Goal: Transaction & Acquisition: Purchase product/service

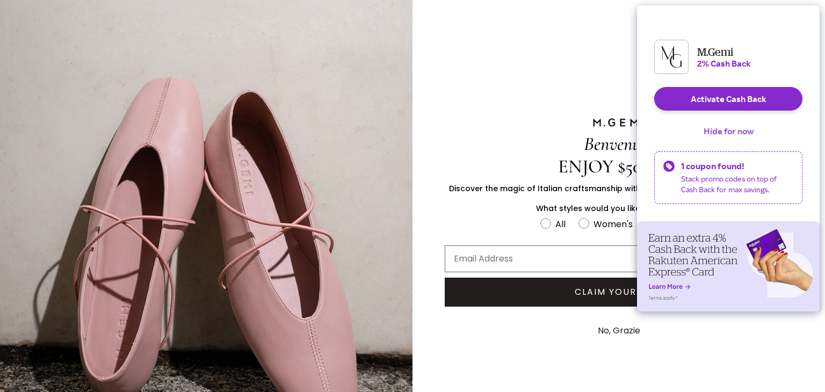
click at [724, 138] on button "Hide for now" at bounding box center [728, 131] width 67 height 24
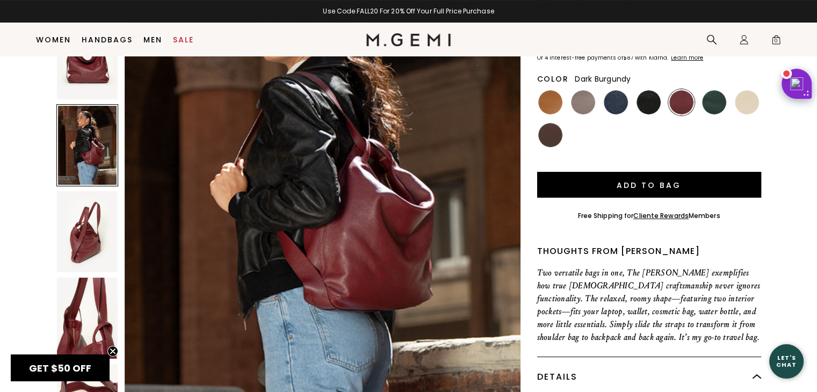
scroll to position [138, 0]
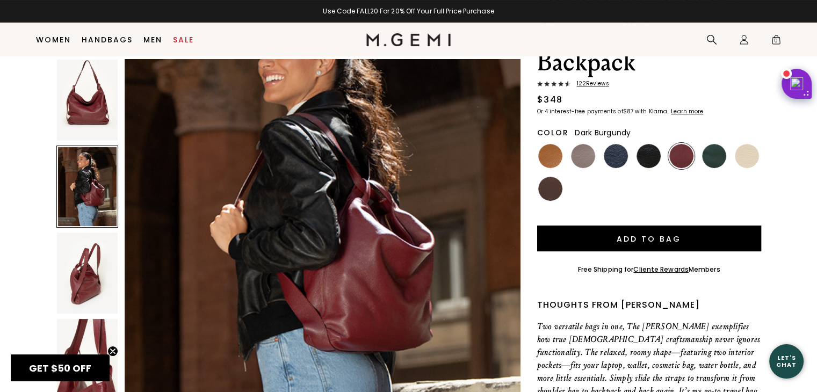
click at [81, 86] on img at bounding box center [87, 100] width 61 height 81
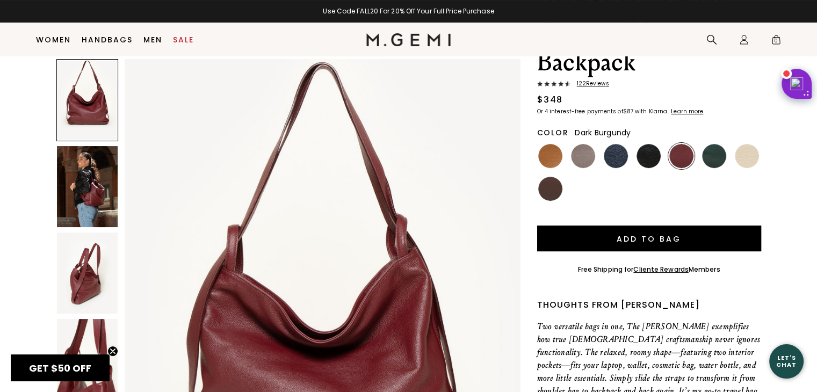
scroll to position [0, 0]
click at [94, 172] on img at bounding box center [87, 186] width 61 height 81
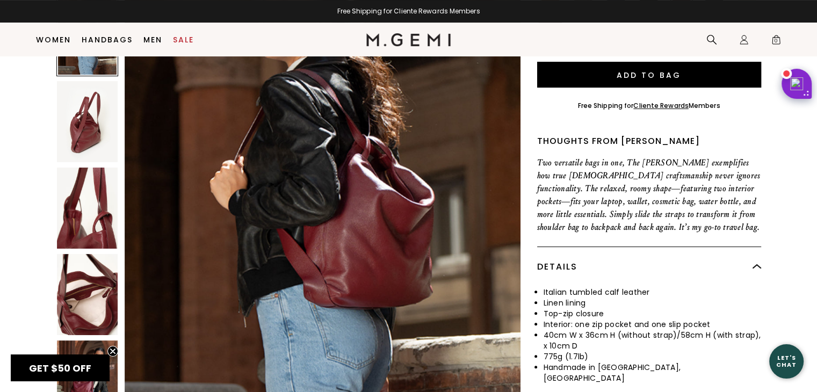
scroll to position [353, 0]
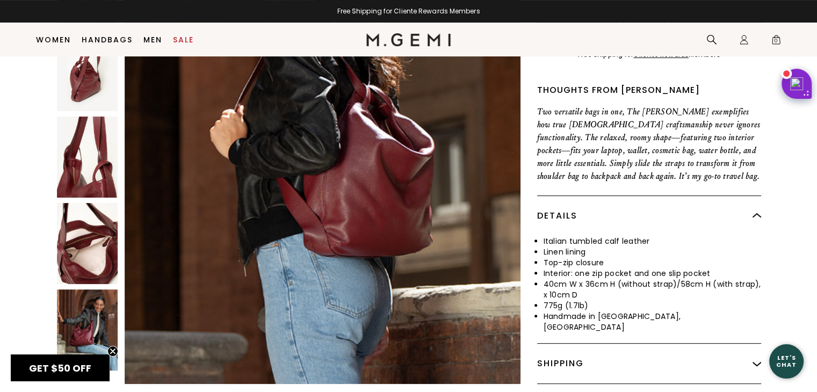
click at [102, 289] on img at bounding box center [87, 329] width 61 height 81
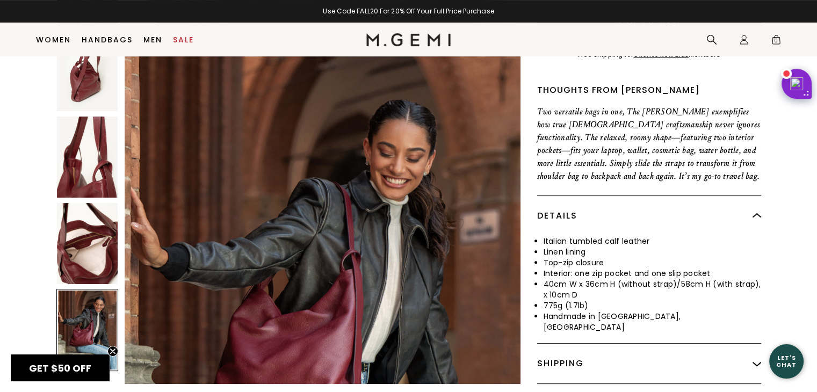
scroll to position [2475, 0]
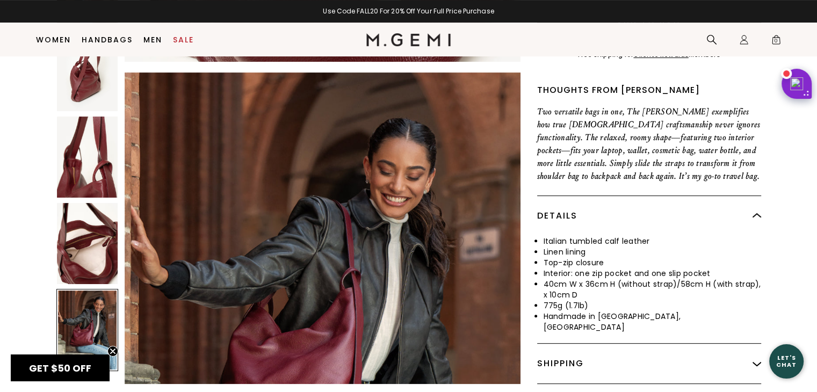
click at [84, 220] on img at bounding box center [87, 243] width 61 height 81
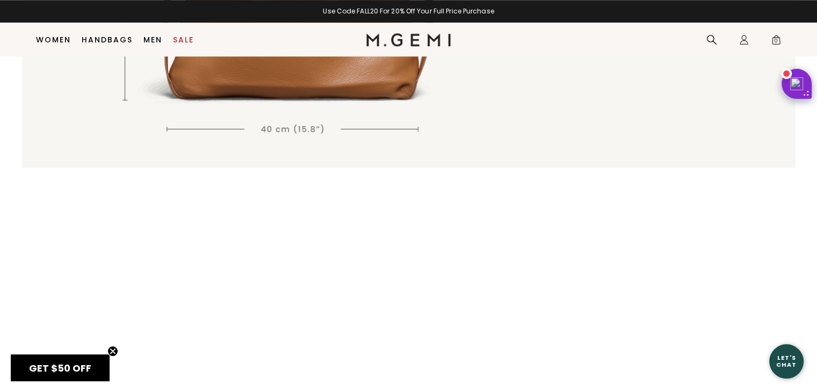
scroll to position [997, 0]
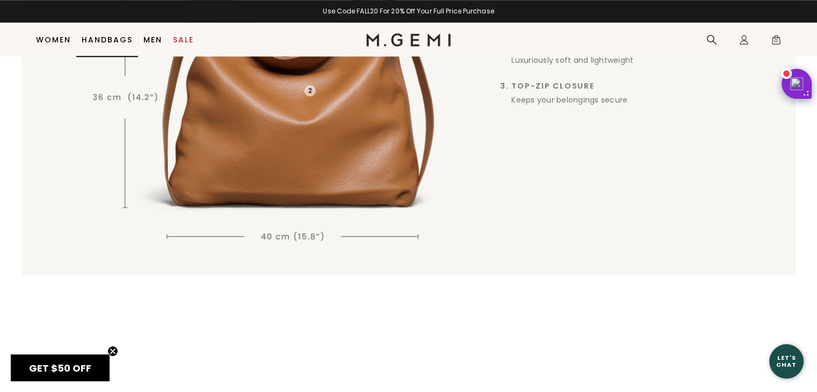
click at [94, 41] on link "Handbags" at bounding box center [107, 39] width 51 height 9
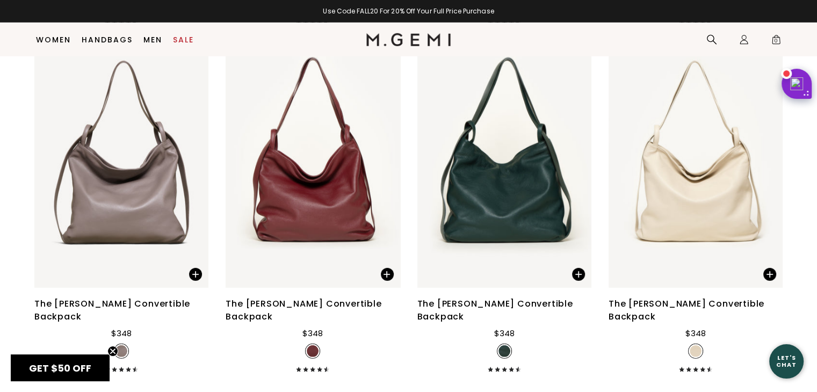
scroll to position [3145, 0]
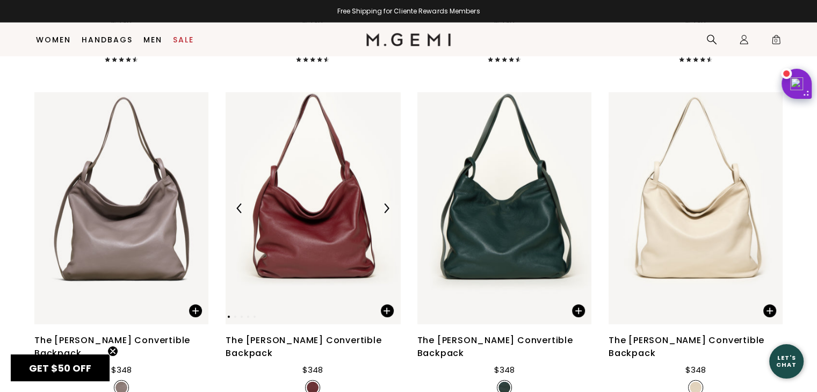
click at [326, 200] on div at bounding box center [313, 208] width 174 height 17
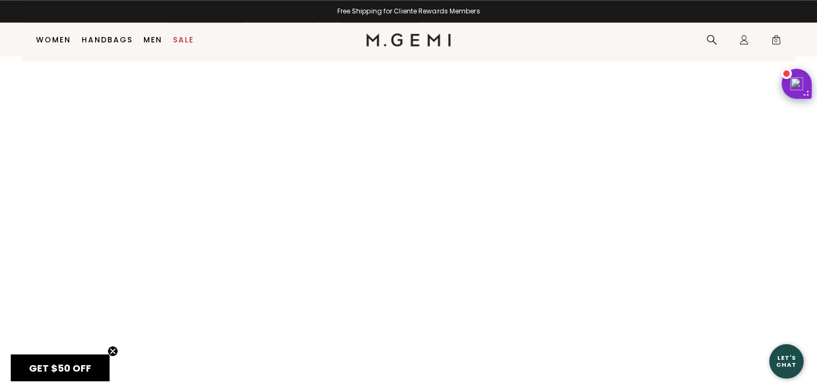
scroll to position [1264, 0]
click at [115, 36] on link "Handbags" at bounding box center [107, 39] width 51 height 9
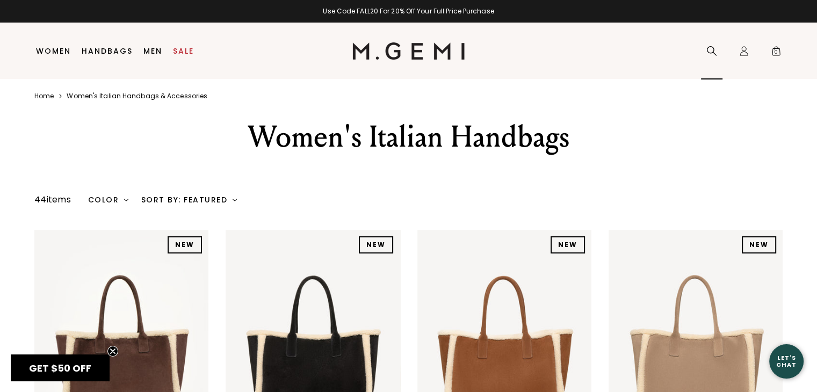
click at [711, 52] on icon at bounding box center [711, 51] width 11 height 11
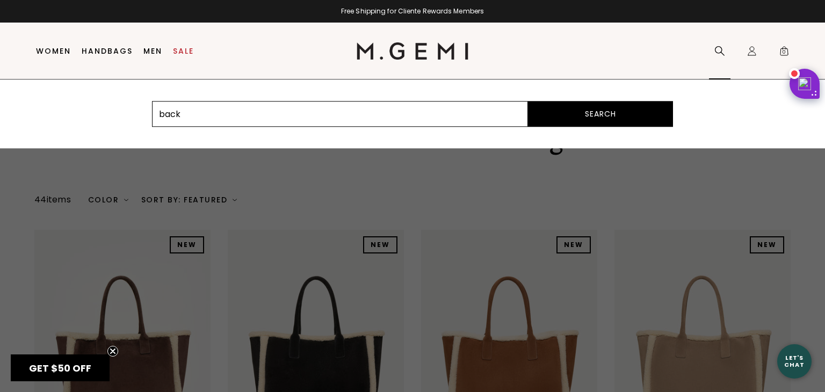
type input "backpack"
click at [589, 115] on button "Search" at bounding box center [600, 114] width 145 height 26
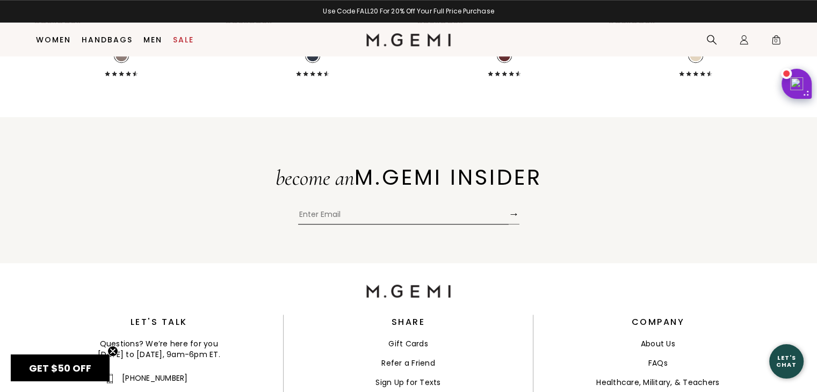
scroll to position [568, 0]
